Goal: Find specific page/section: Find specific page/section

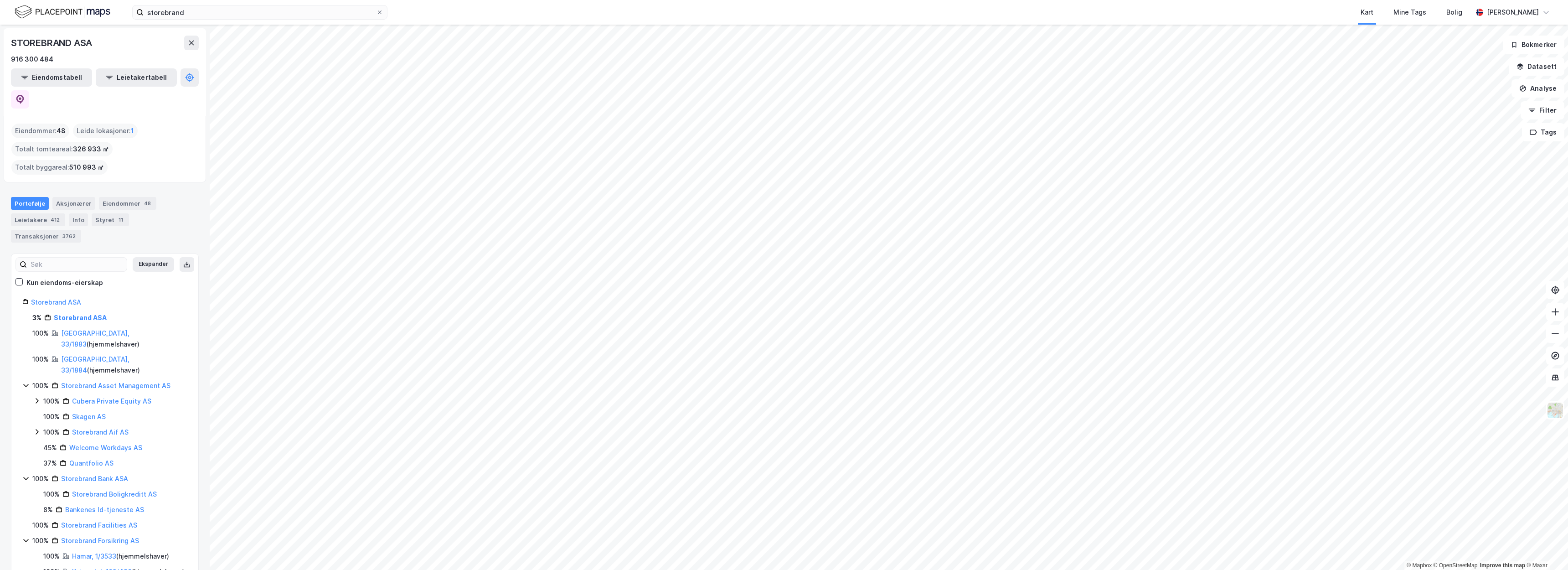
click at [167, 134] on div "Eiendommer : 48 Leide lokasjoner : 1 Totalt tomteareal : 326 933 ㎡ Totalt bygga…" at bounding box center [105, 150] width 187 height 51
click at [1541, 18] on div "[PERSON_NAME]" at bounding box center [1513, 12] width 81 height 18
click at [24, 10] on img at bounding box center [62, 12] width 96 height 16
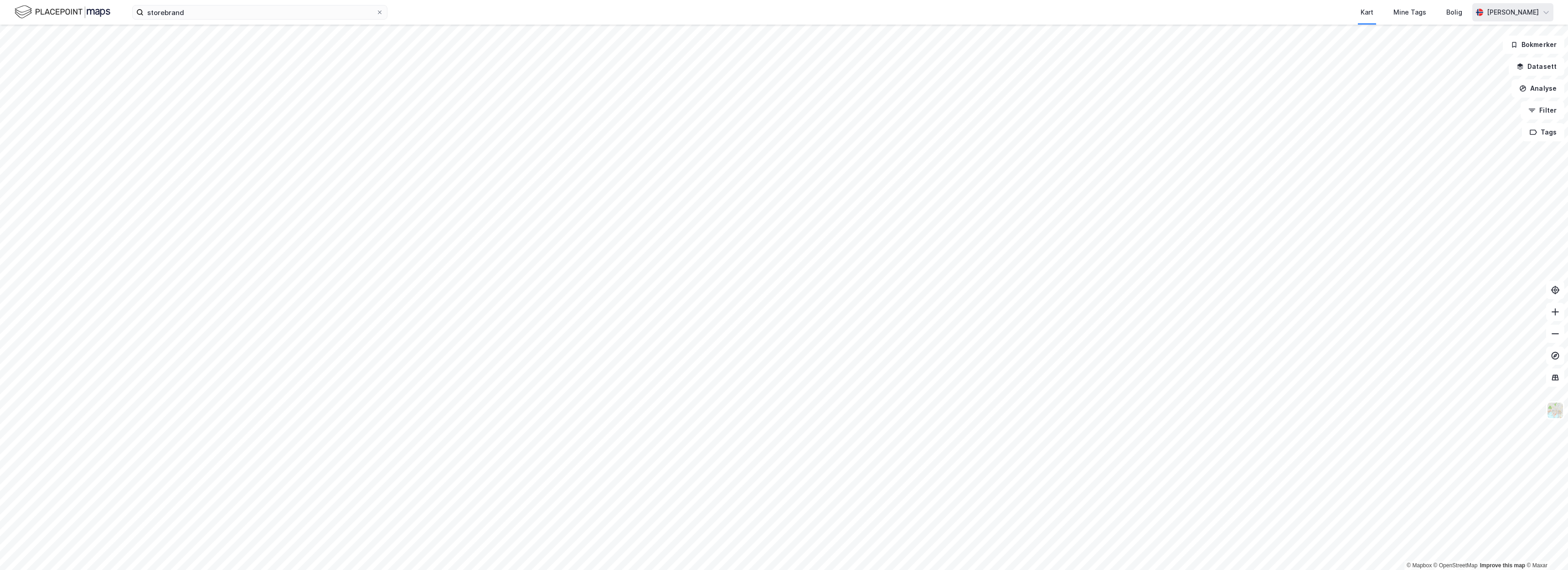
click at [1541, 14] on div "[PERSON_NAME]" at bounding box center [1513, 12] width 81 height 18
click at [1240, 16] on div "Kart Mine Tags Bolig" at bounding box center [952, 12] width 1041 height 25
click at [85, 9] on img at bounding box center [62, 12] width 96 height 16
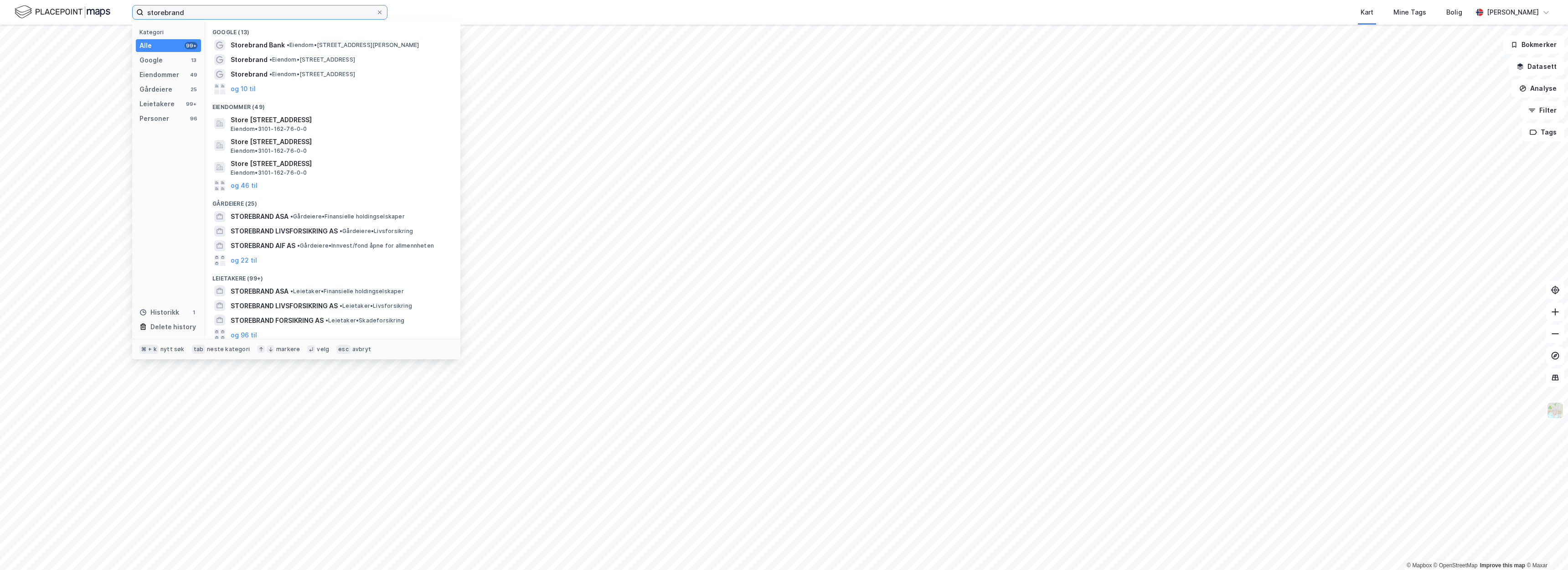
drag, startPoint x: 301, startPoint y: 14, endPoint x: 59, endPoint y: 4, distance: 242.2
click at [63, 5] on div "storebrand Kategori Alle 99+ Google 13 Eiendommer 49 Gårdeiere 25 Leietakere 99…" at bounding box center [784, 12] width 1568 height 25
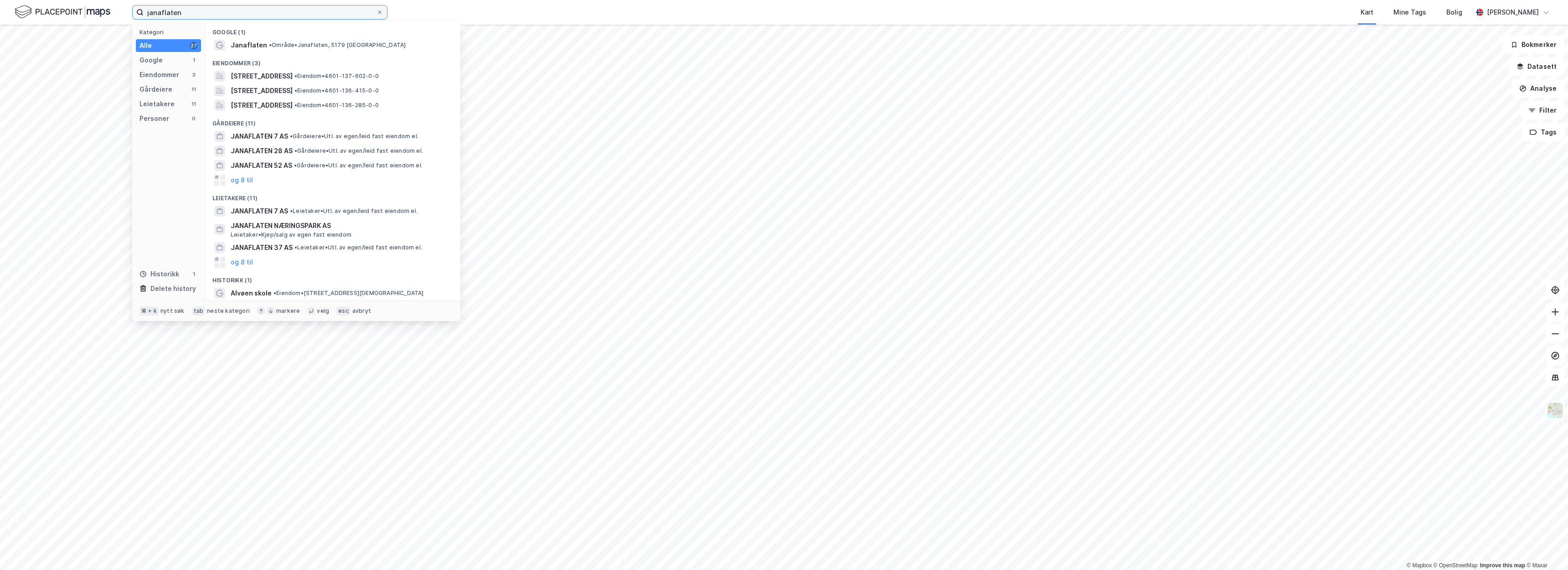
type input "janaflaten"
click at [273, 48] on div "Janaflaten • Område • Janaflaten, 5179 [GEOGRAPHIC_DATA]" at bounding box center [341, 45] width 221 height 11
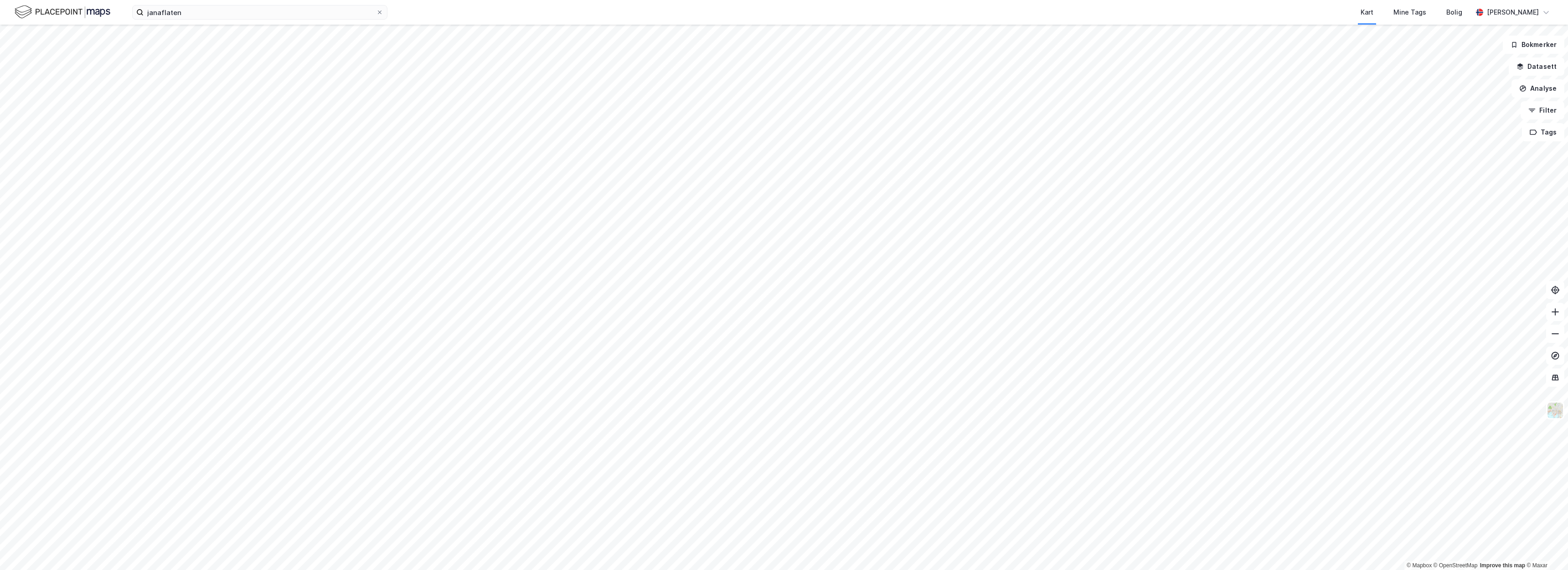
click at [63, 16] on img at bounding box center [62, 12] width 96 height 16
click at [1493, 17] on div "[PERSON_NAME]" at bounding box center [1512, 12] width 52 height 11
click at [1371, 15] on div "Kart" at bounding box center [1366, 12] width 12 height 11
click at [1543, 11] on icon at bounding box center [1546, 12] width 7 height 7
click at [1507, 59] on div "Logg ut" at bounding box center [1495, 56] width 119 height 22
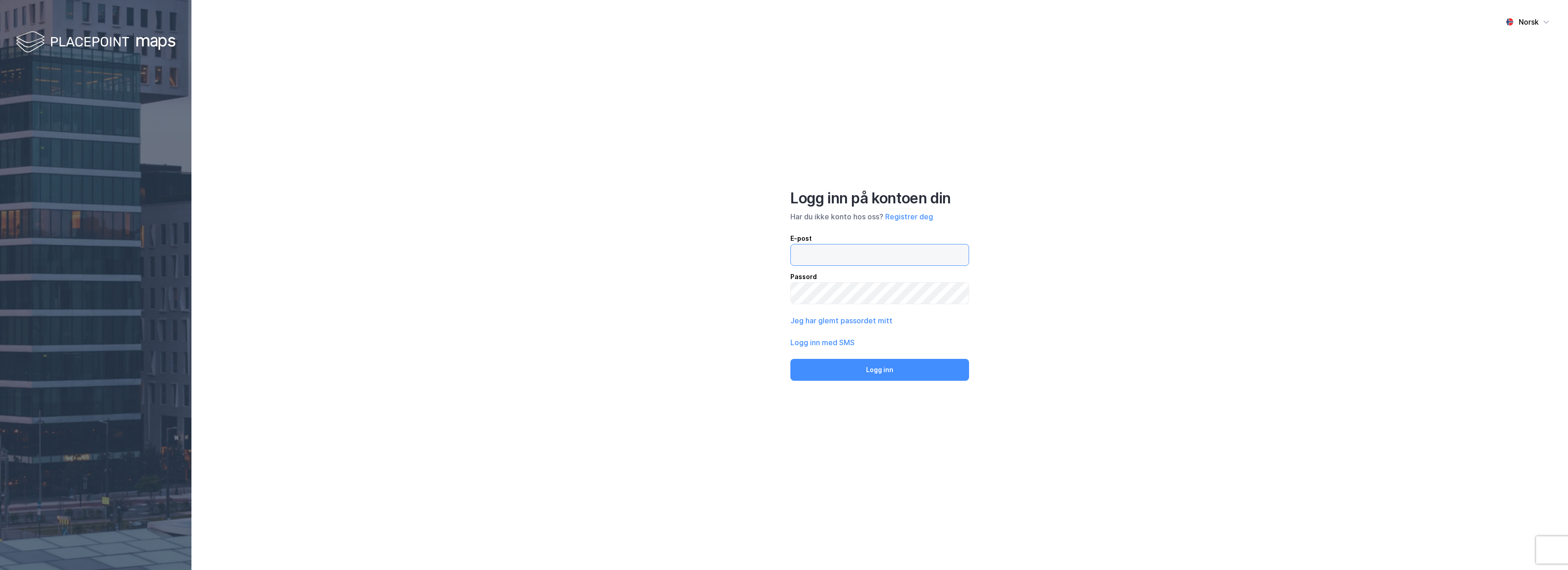
type input "christer@inotek.no"
drag, startPoint x: 863, startPoint y: 255, endPoint x: 771, endPoint y: 257, distance: 92.0
click at [771, 257] on div "Norsk Logg inn på kontoen din Har du ikke konto hos oss? Registrer deg E-post c…" at bounding box center [880, 285] width 1377 height 570
click at [681, 183] on div "Norsk Logg inn på kontoen din Har du ikke konto hos oss? Registrer deg E-post c…" at bounding box center [880, 285] width 1377 height 570
type input "christer@inotek.no"
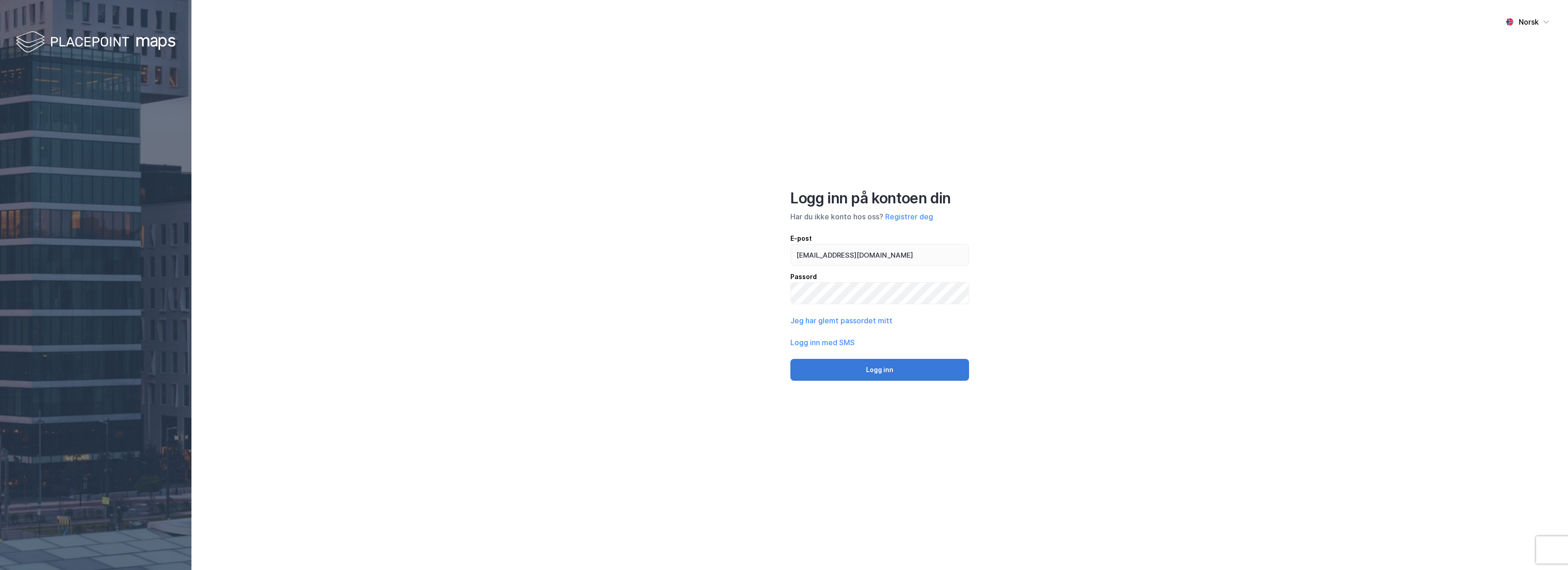
click at [826, 370] on button "Logg inn" at bounding box center [880, 370] width 179 height 22
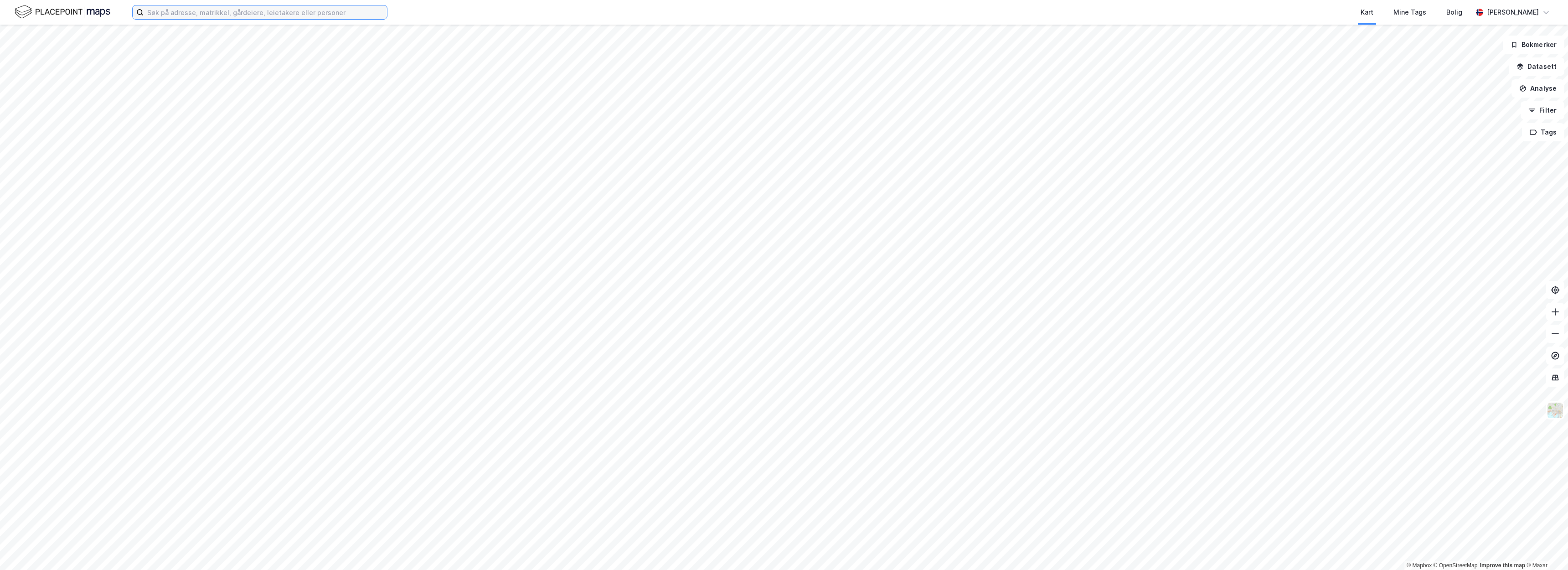
click at [260, 12] on input at bounding box center [265, 12] width 243 height 14
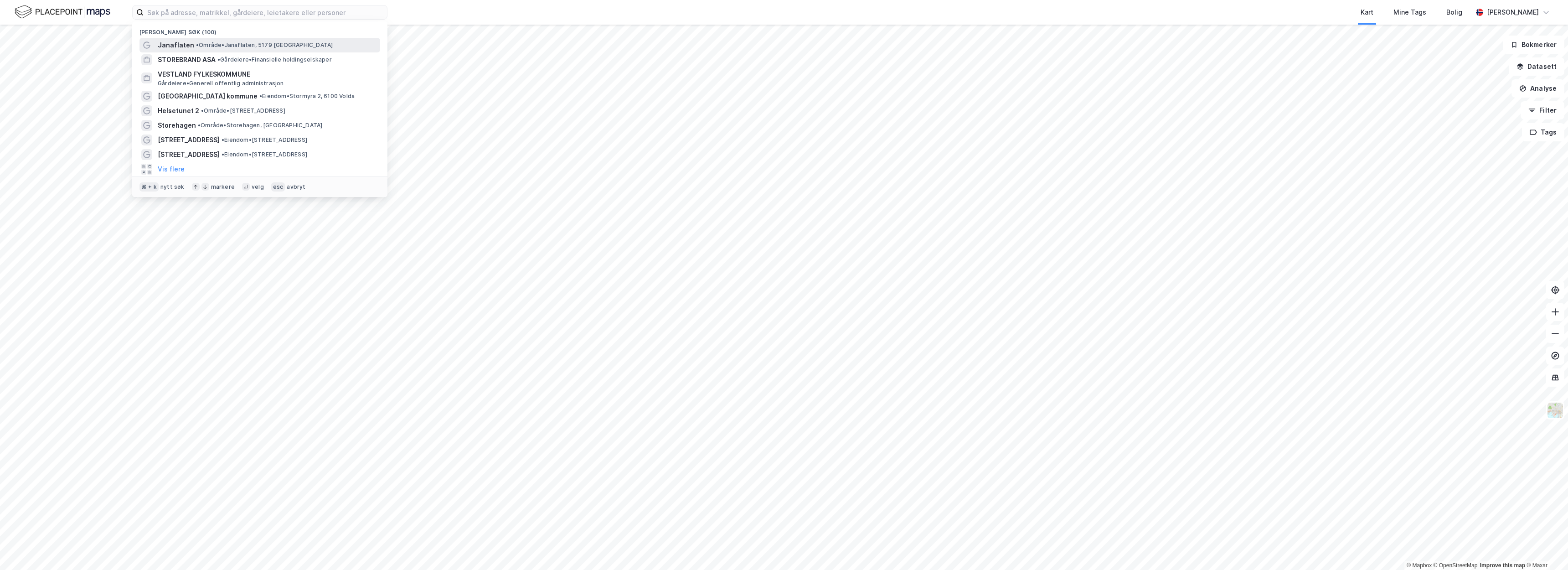
click at [254, 40] on div "Janaflaten • Område • Janaflaten, 5179 [GEOGRAPHIC_DATA]" at bounding box center [268, 45] width 221 height 11
